Goal: Task Accomplishment & Management: Manage account settings

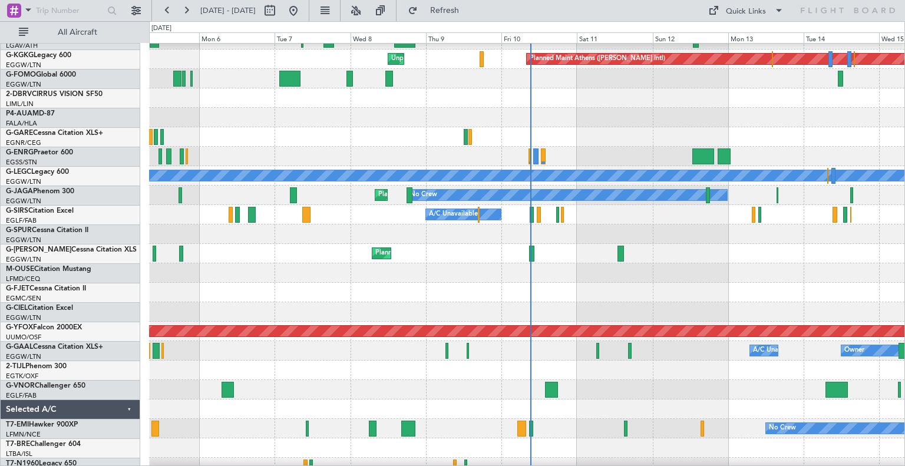
scroll to position [32, 0]
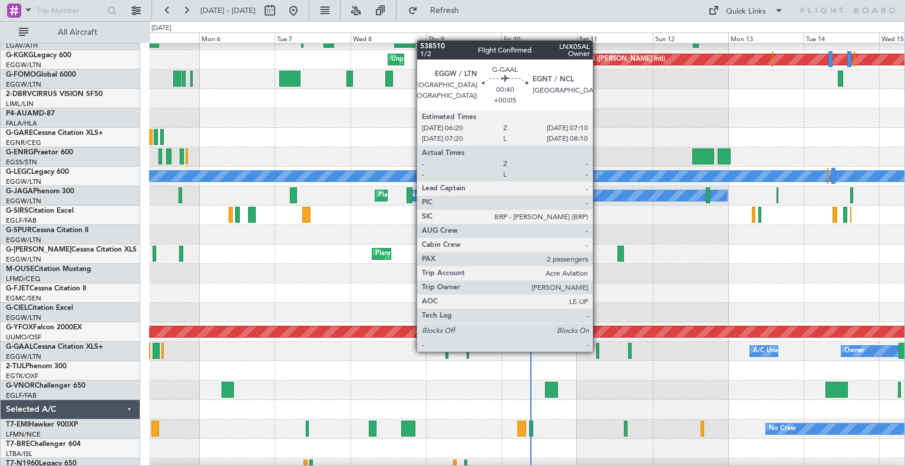
click at [598, 350] on div at bounding box center [597, 351] width 3 height 16
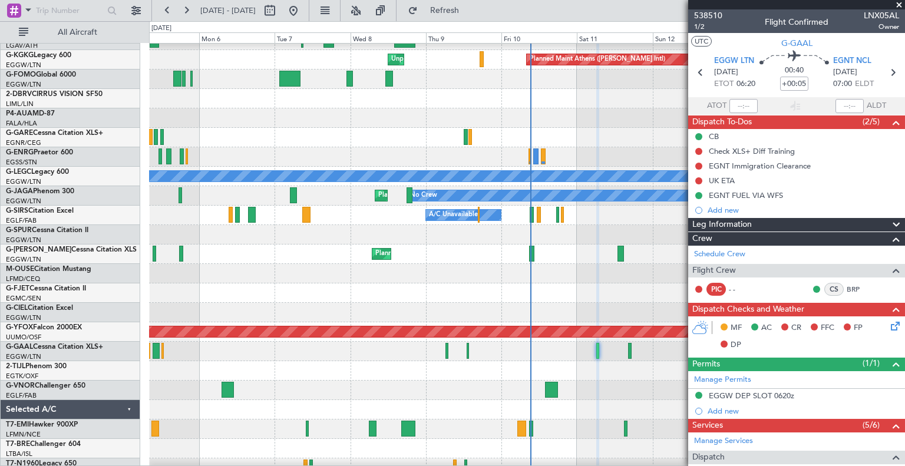
click at [898, 2] on span at bounding box center [899, 5] width 12 height 11
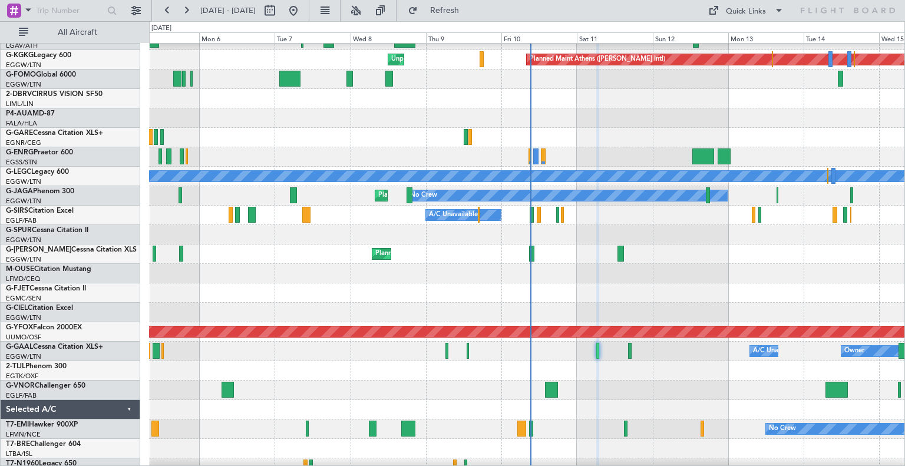
type input "0"
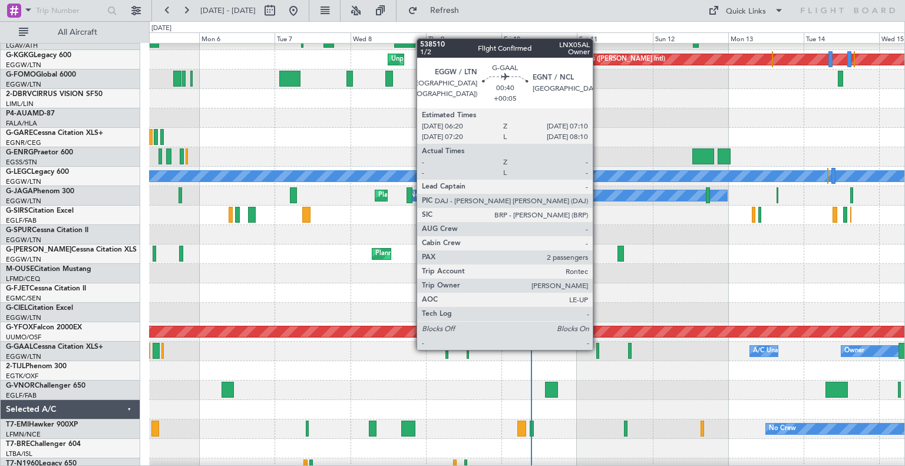
click at [598, 349] on div at bounding box center [597, 351] width 3 height 16
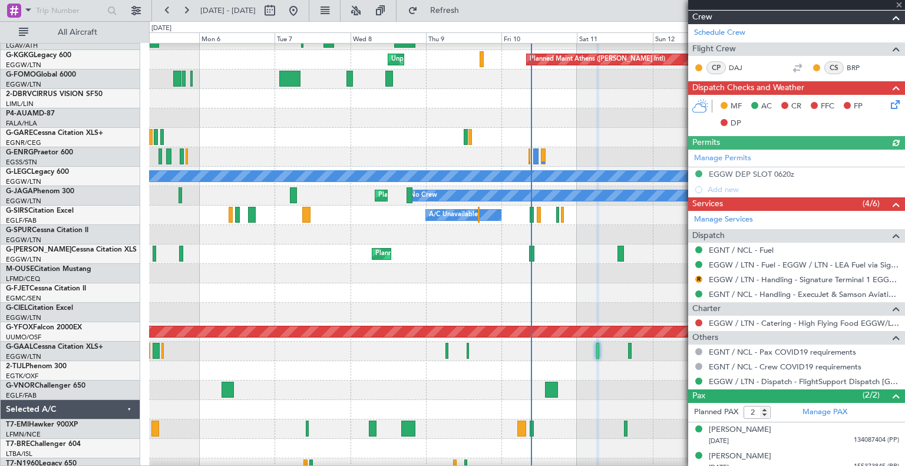
scroll to position [229, 0]
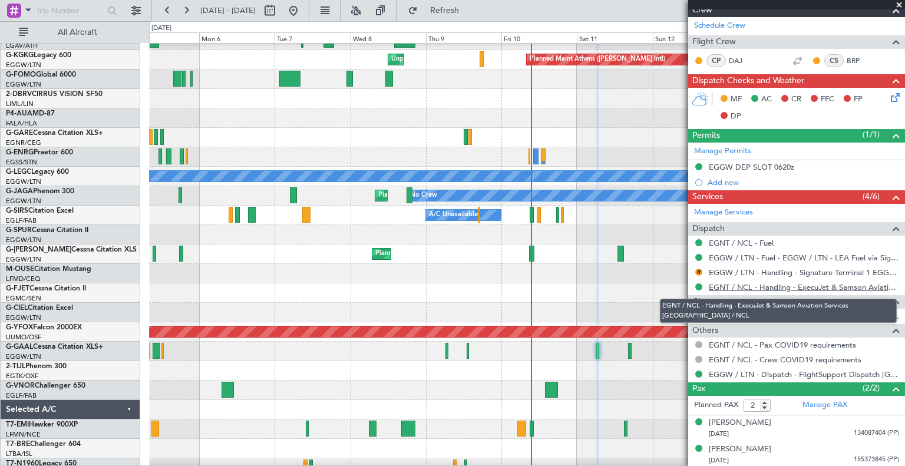
click at [814, 285] on link "EGNT / NCL - Handling - ExecuJet & Samson Aviation Services EGNT / NCL" at bounding box center [804, 287] width 190 height 10
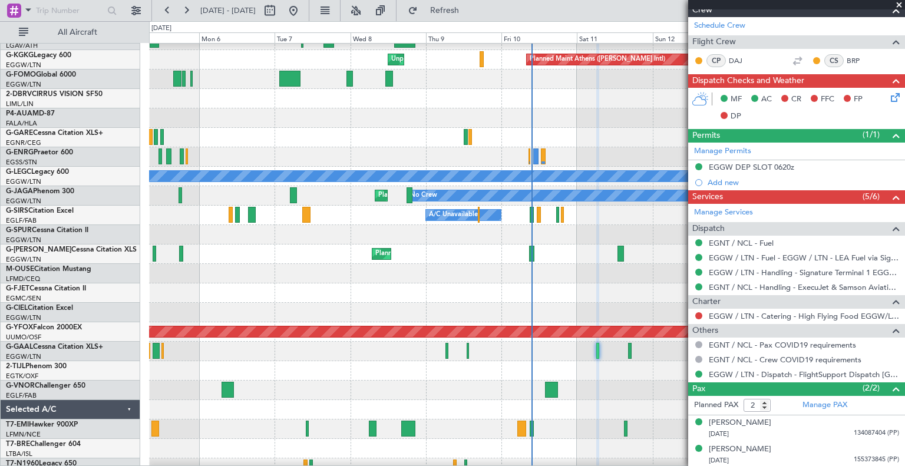
click at [898, 4] on span at bounding box center [899, 5] width 12 height 11
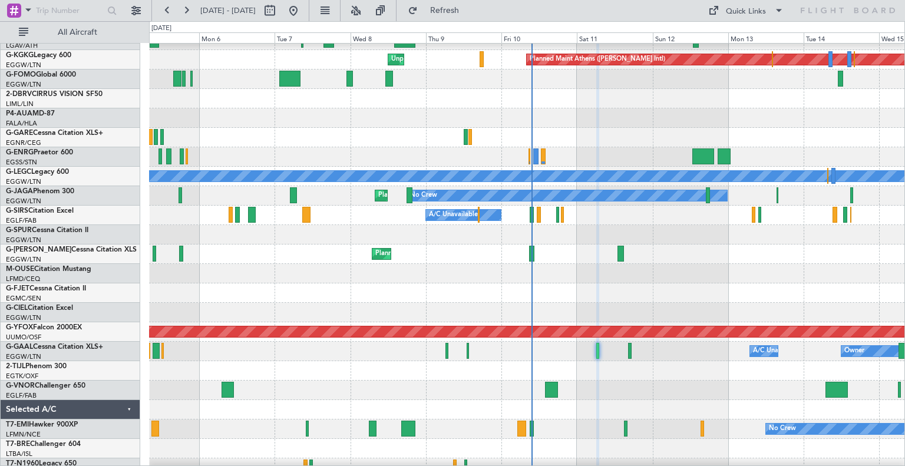
type input "0"
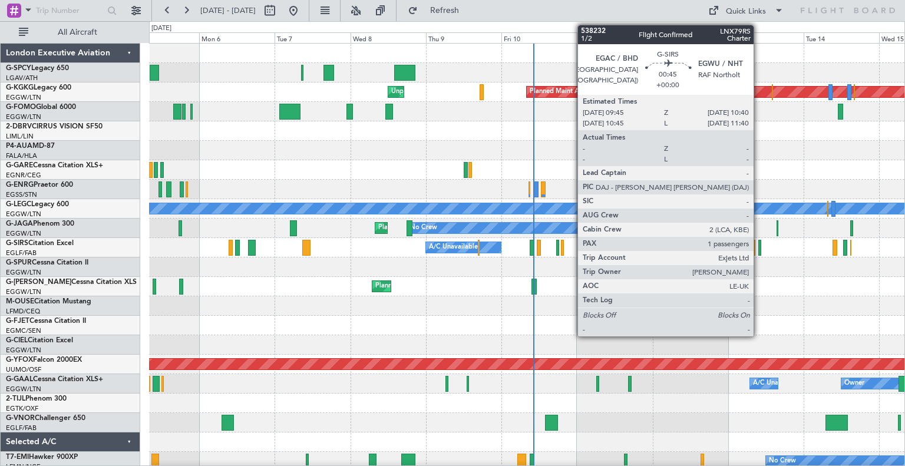
click at [759, 252] on div at bounding box center [759, 248] width 3 height 16
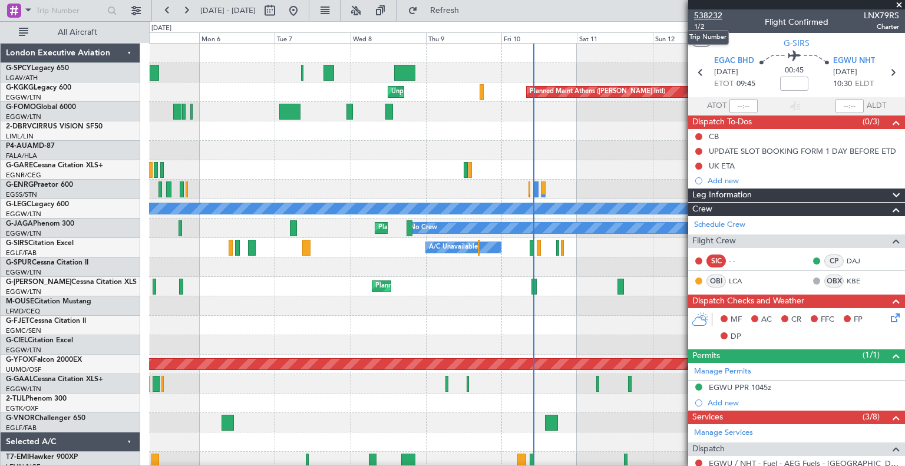
click at [709, 17] on span "538232" at bounding box center [708, 15] width 28 height 12
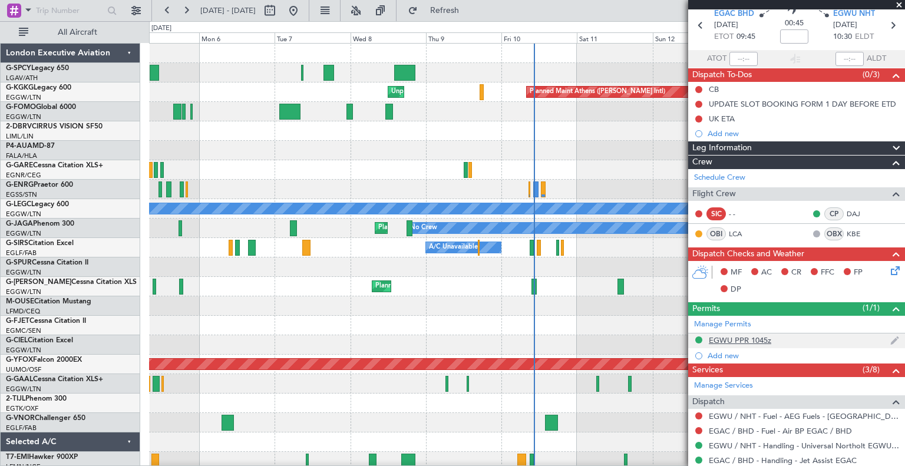
scroll to position [48, 0]
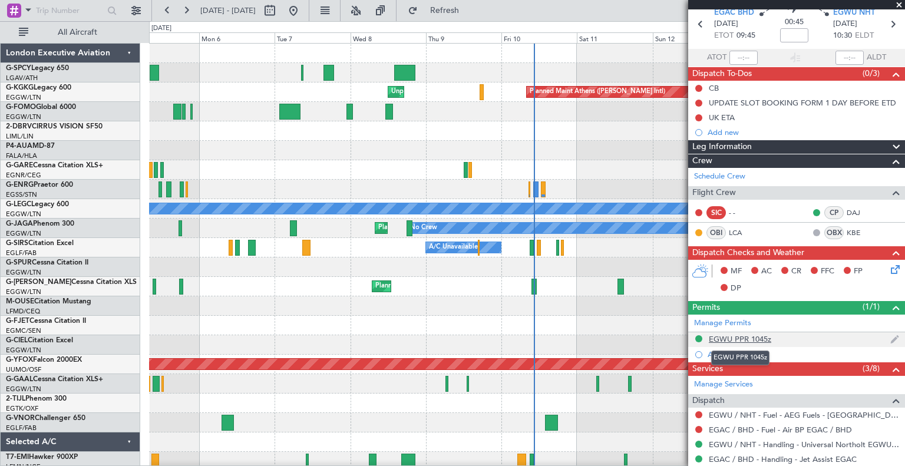
click at [758, 336] on div "EGWU PPR 1045z" at bounding box center [740, 339] width 62 height 10
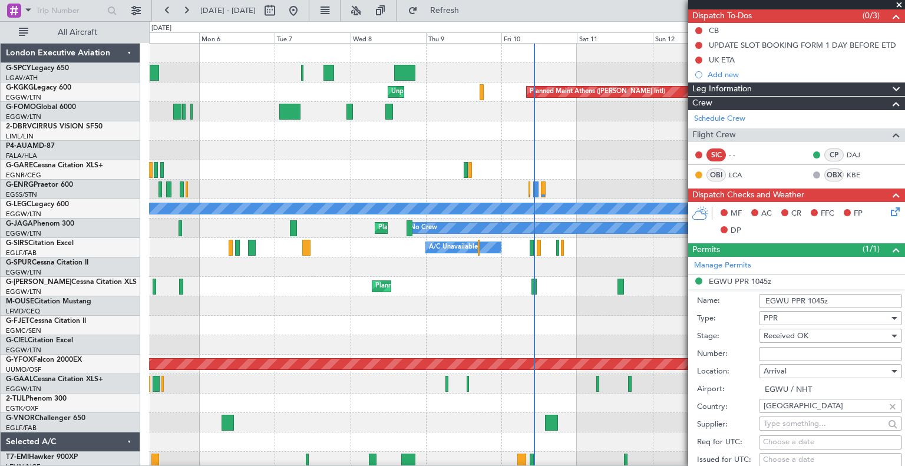
scroll to position [106, 0]
click at [471, 16] on button "Refresh" at bounding box center [437, 10] width 71 height 19
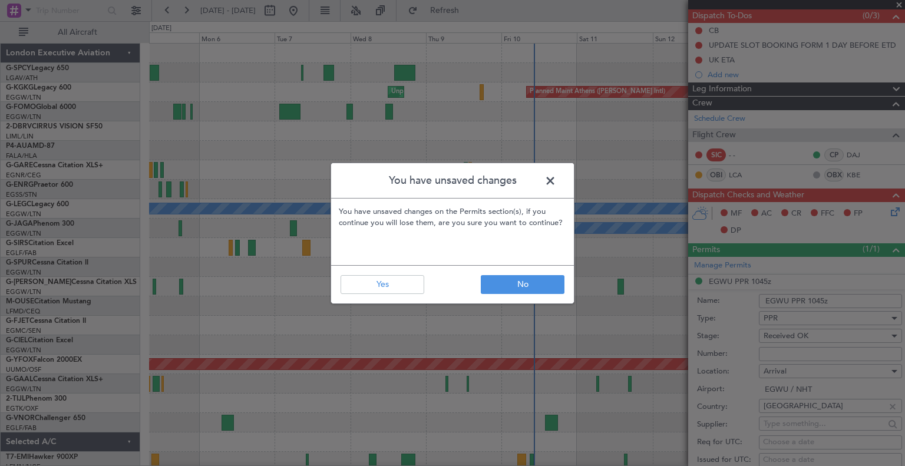
click at [556, 181] on span at bounding box center [556, 184] width 0 height 24
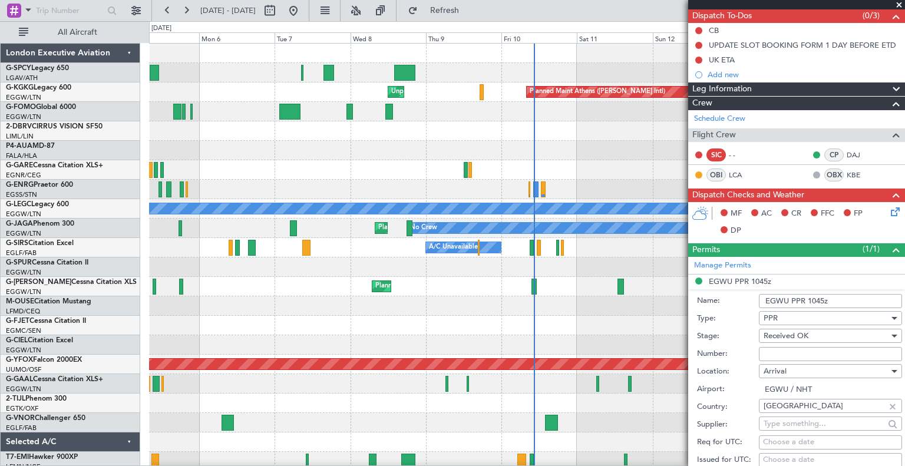
click at [898, 4] on span at bounding box center [899, 5] width 12 height 11
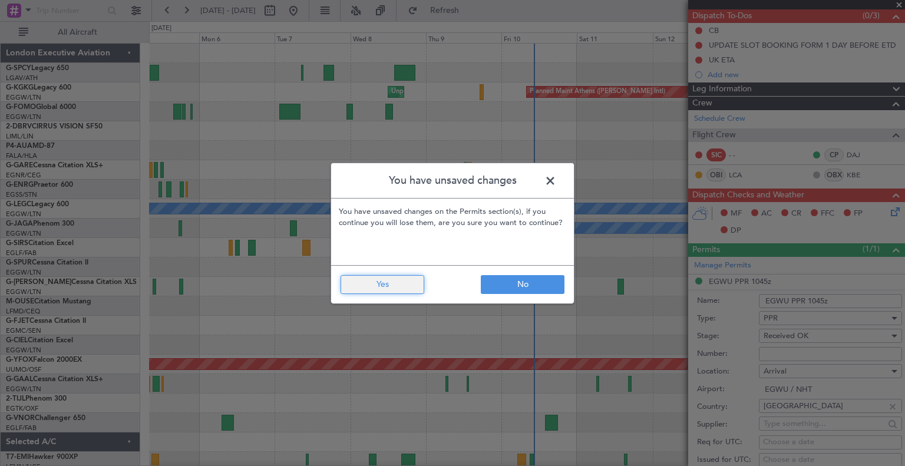
click at [403, 283] on button "Yes" at bounding box center [382, 284] width 84 height 19
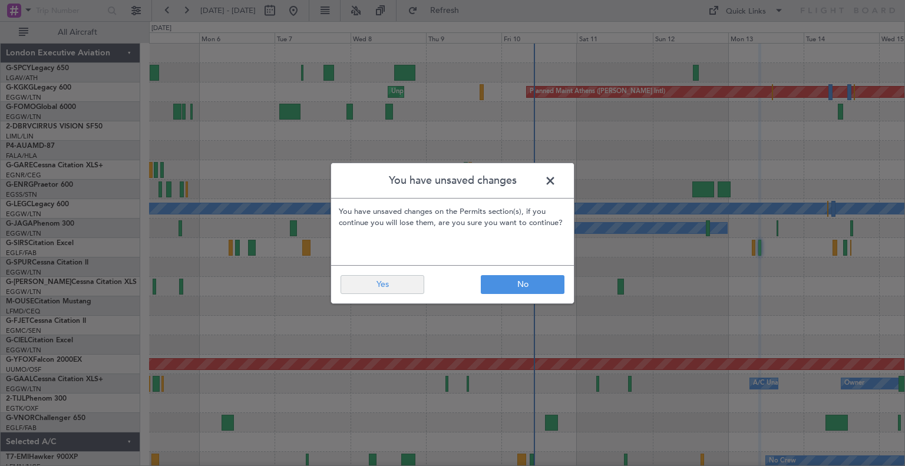
type input "0"
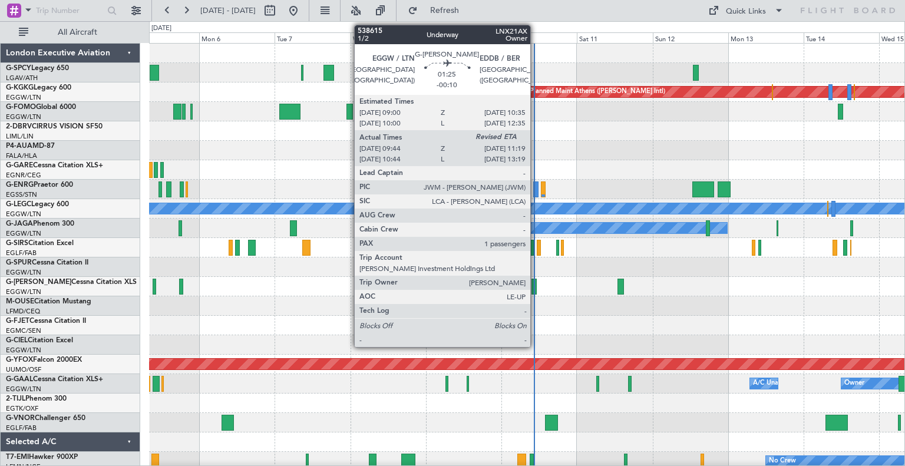
click at [535, 286] on div at bounding box center [533, 287] width 5 height 16
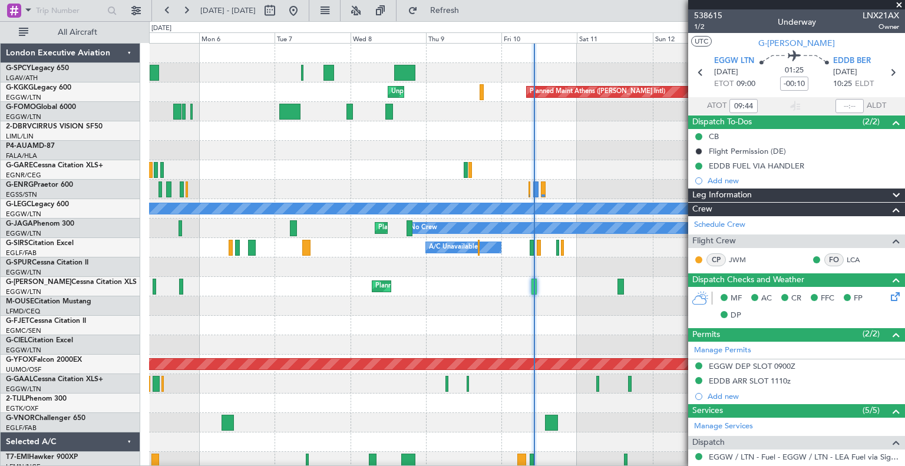
scroll to position [187, 0]
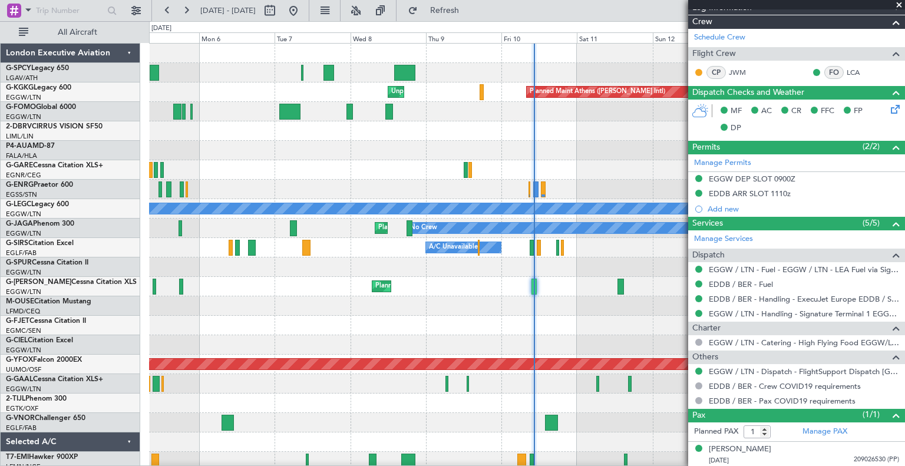
click at [897, 4] on span at bounding box center [899, 5] width 12 height 11
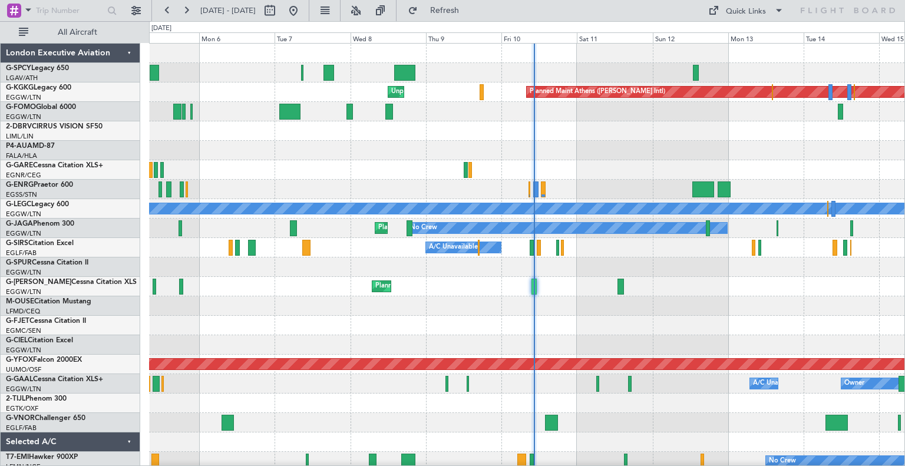
type input "0"
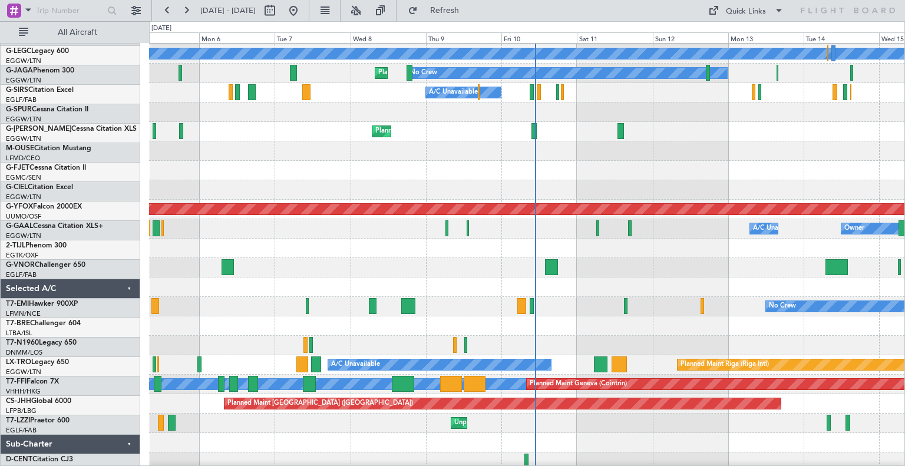
scroll to position [155, 0]
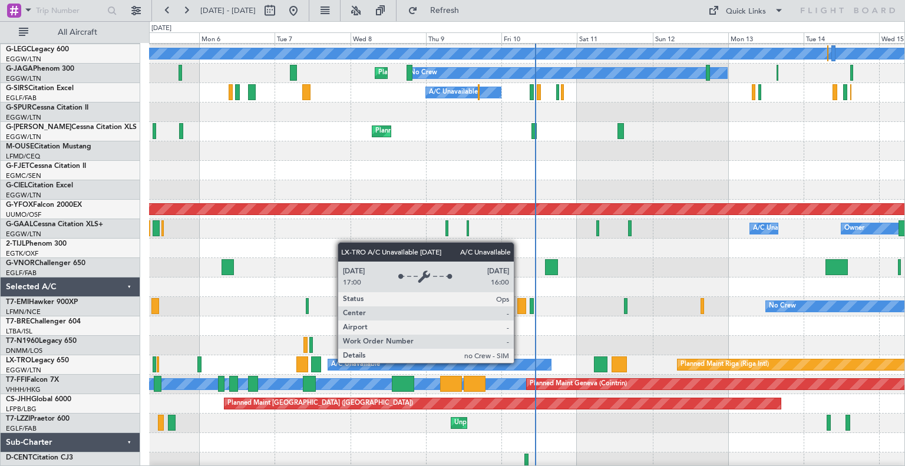
click at [519, 362] on div "A/C Unavailable" at bounding box center [439, 364] width 223 height 11
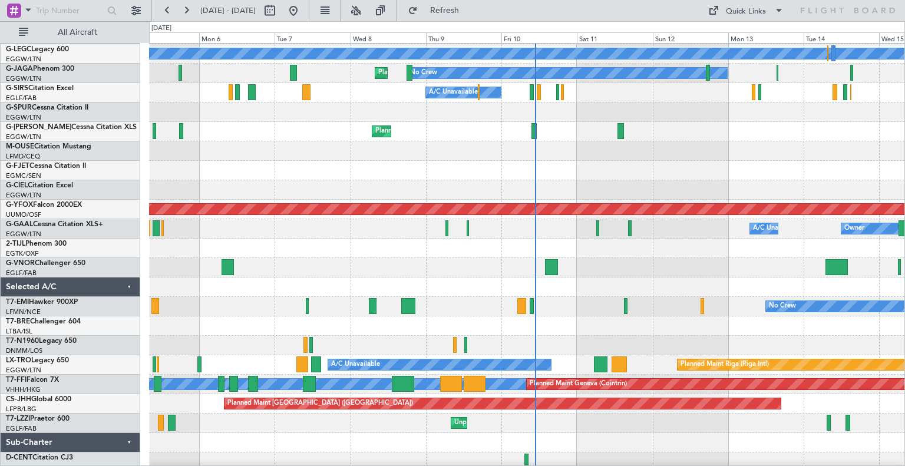
scroll to position [160, 0]
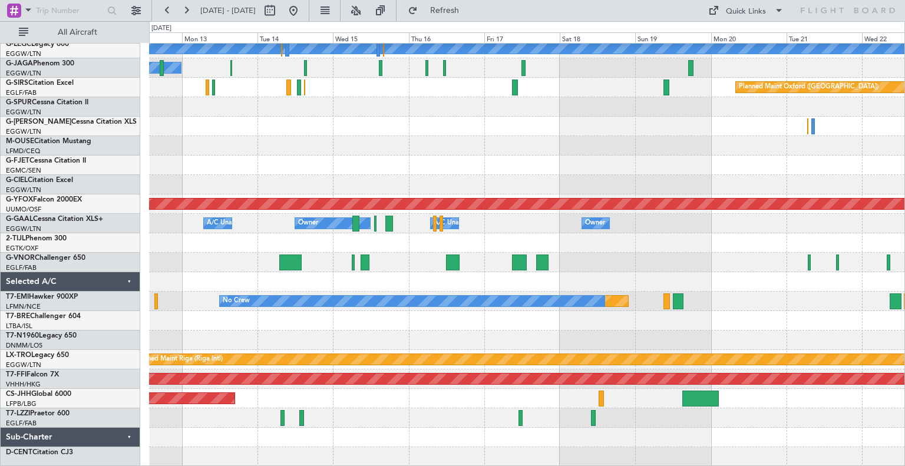
click at [441, 393] on div "Planned Maint London (Stansted) A/C Unavailable London (Luton) No Crew Planned …" at bounding box center [526, 174] width 755 height 583
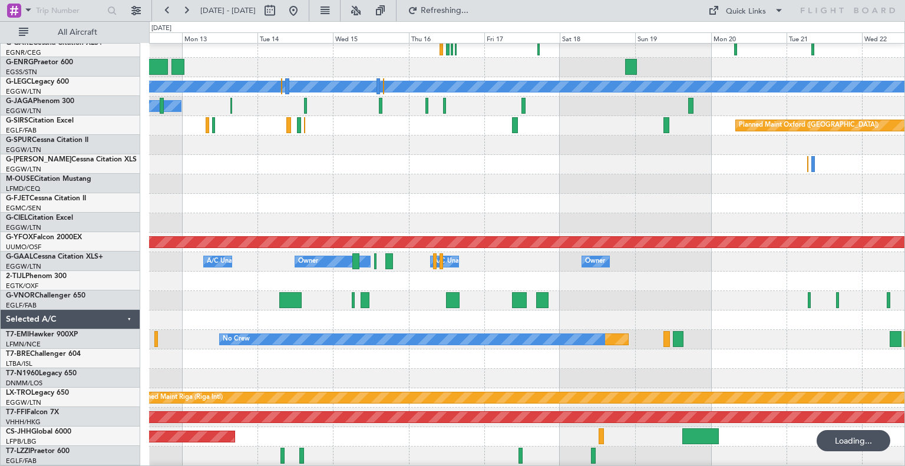
scroll to position [121, 0]
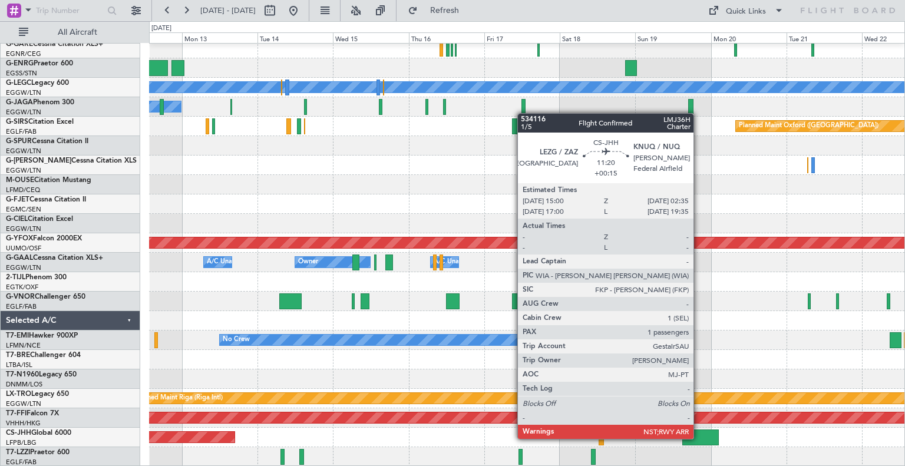
click at [699, 438] on div at bounding box center [700, 437] width 37 height 16
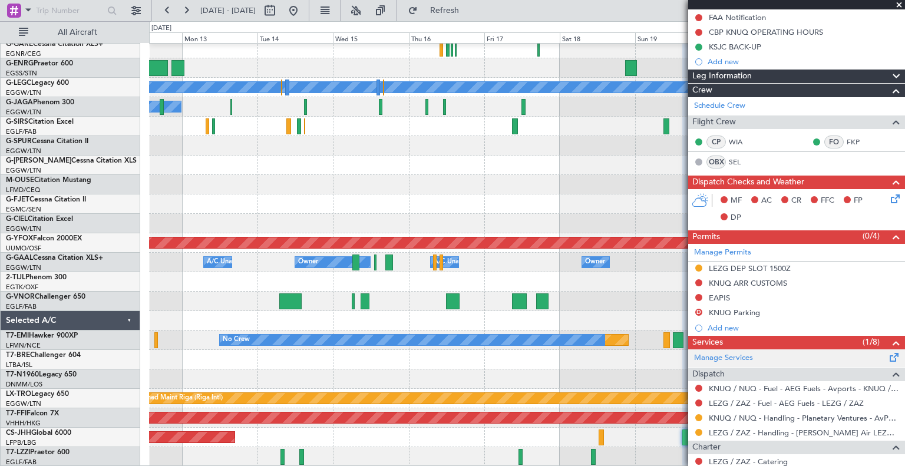
scroll to position [163, 0]
